Goal: Find specific page/section: Find specific page/section

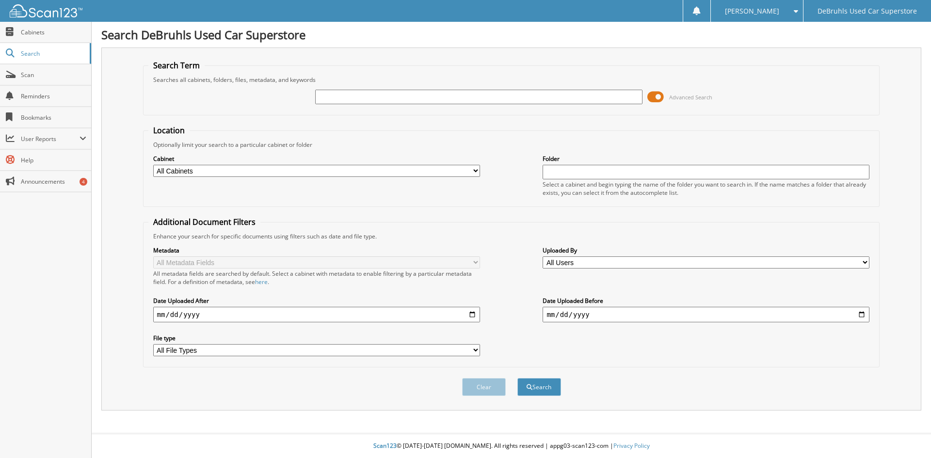
drag, startPoint x: 342, startPoint y: 98, endPoint x: 337, endPoint y: 100, distance: 5.9
click at [341, 98] on input "text" at bounding box center [478, 97] width 327 height 15
type input "446500"
click at [517, 378] on button "Search" at bounding box center [539, 387] width 44 height 18
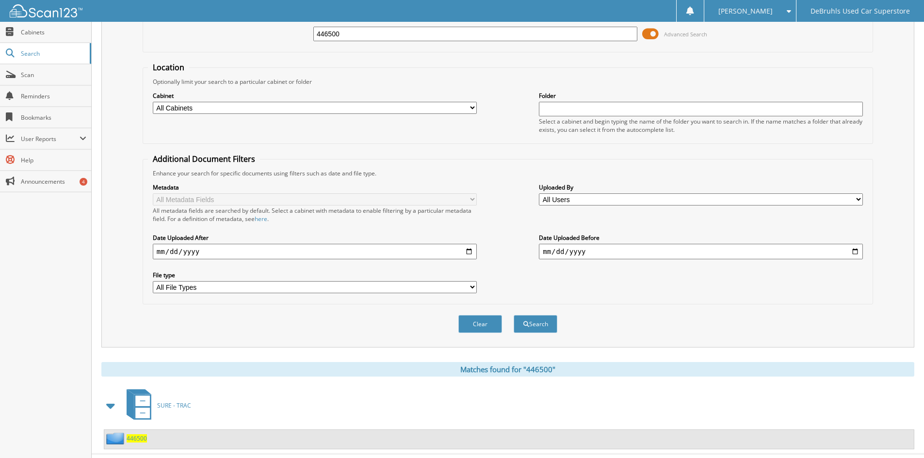
scroll to position [84, 0]
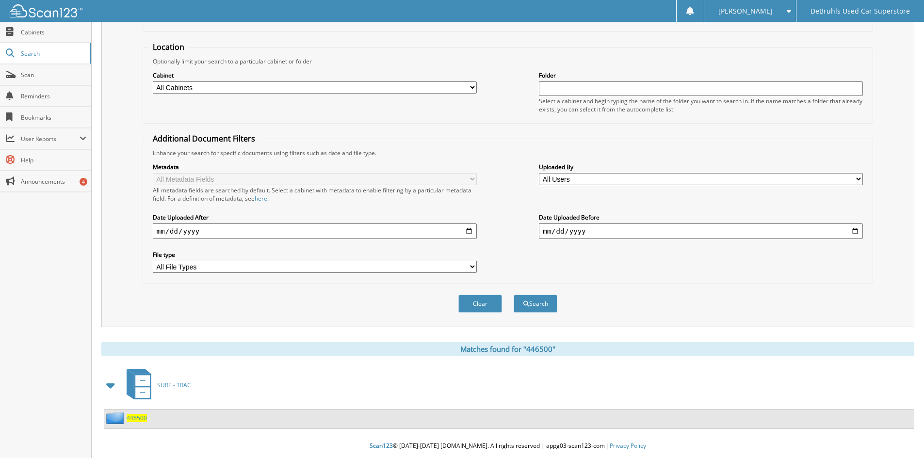
click at [140, 416] on span "446500" at bounding box center [137, 418] width 20 height 8
